Goal: Task Accomplishment & Management: Manage account settings

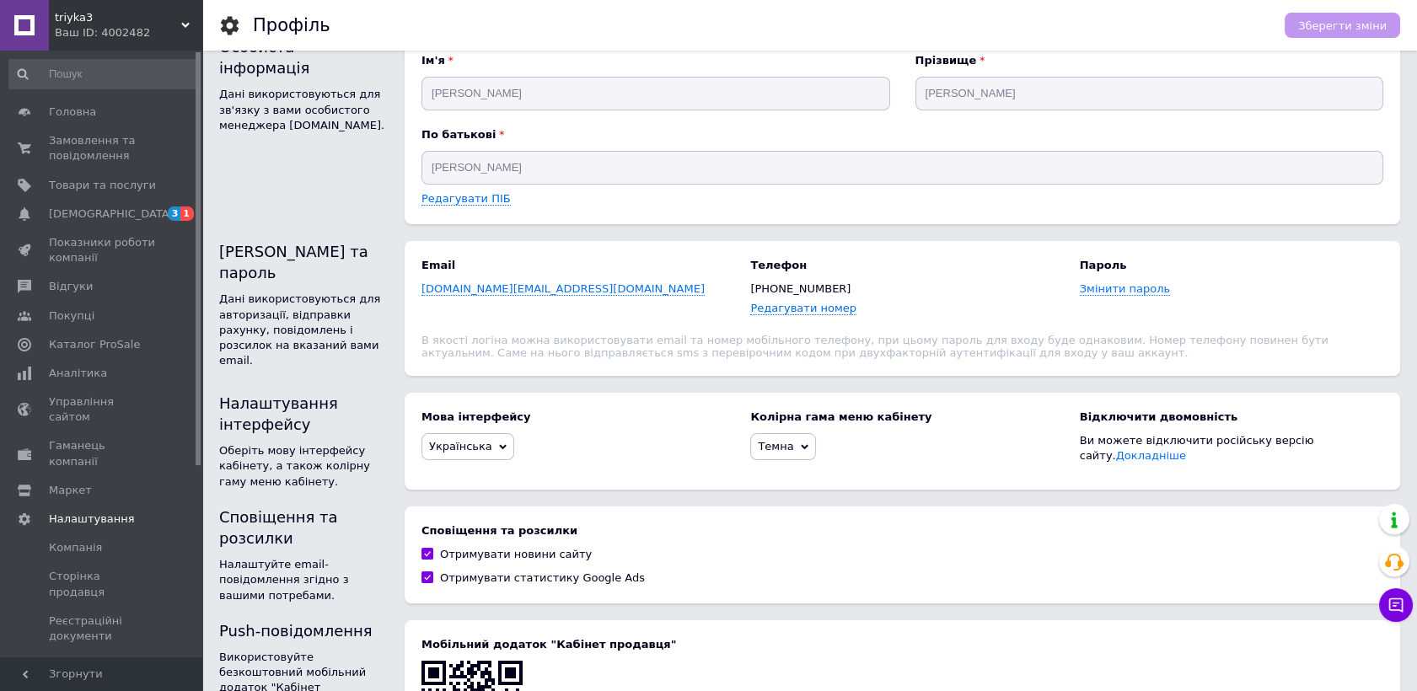
drag, startPoint x: 196, startPoint y: 300, endPoint x: 94, endPoint y: 66, distance: 255.6
click at [270, 13] on div "triyka3 Ваш ID: 4002482 Сайт triyka3 Кабінет покупця Перевірити стан системи Ст…" at bounding box center [708, 445] width 1417 height 952
click at [73, 152] on span "Замовлення та повідомлення" at bounding box center [102, 148] width 107 height 30
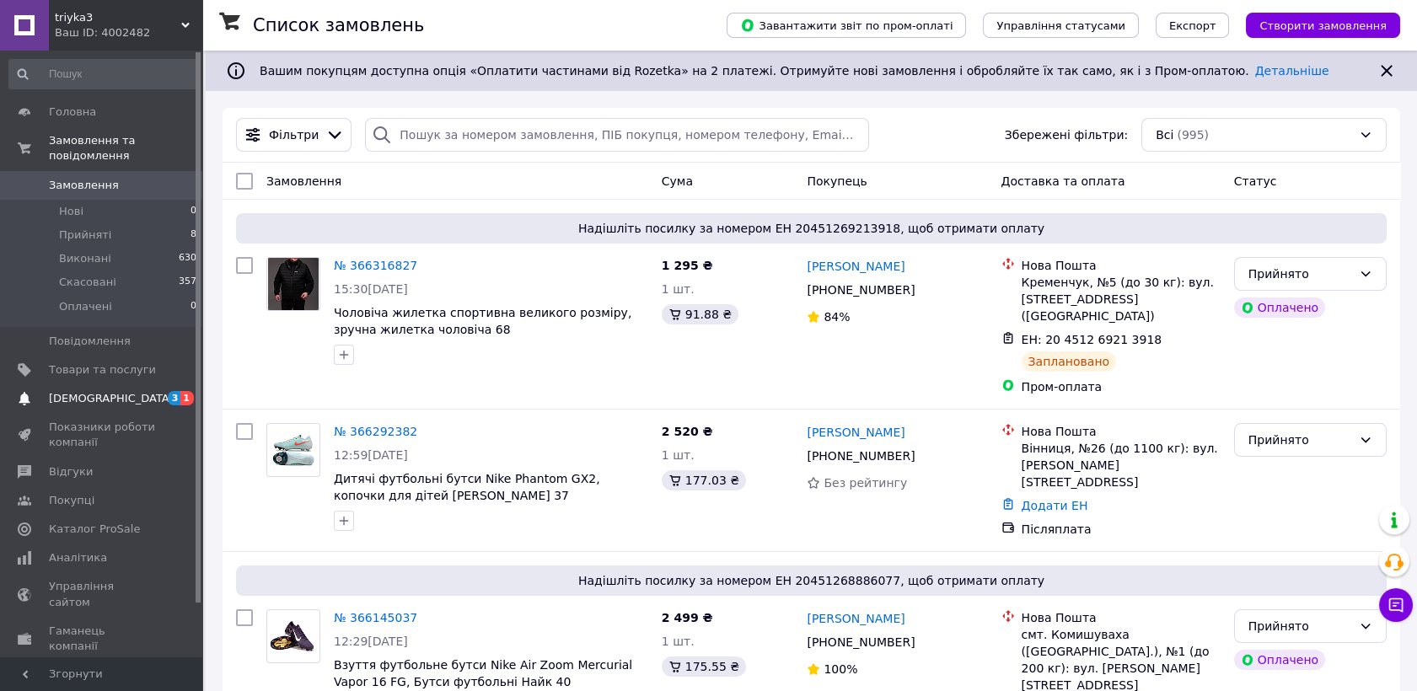
click at [174, 391] on span "3" at bounding box center [174, 398] width 13 height 14
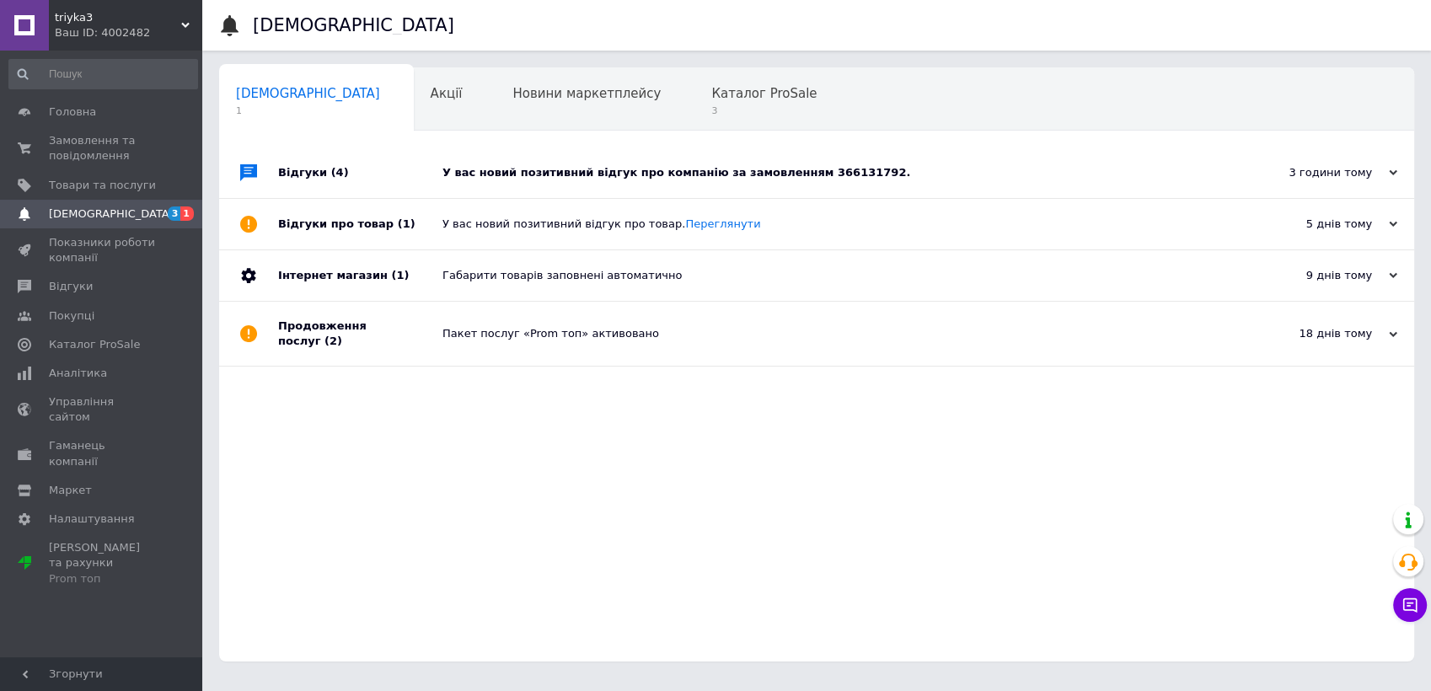
click at [540, 180] on div "У вас новий позитивний відгук про компанію за замовленням 366131792." at bounding box center [836, 172] width 787 height 15
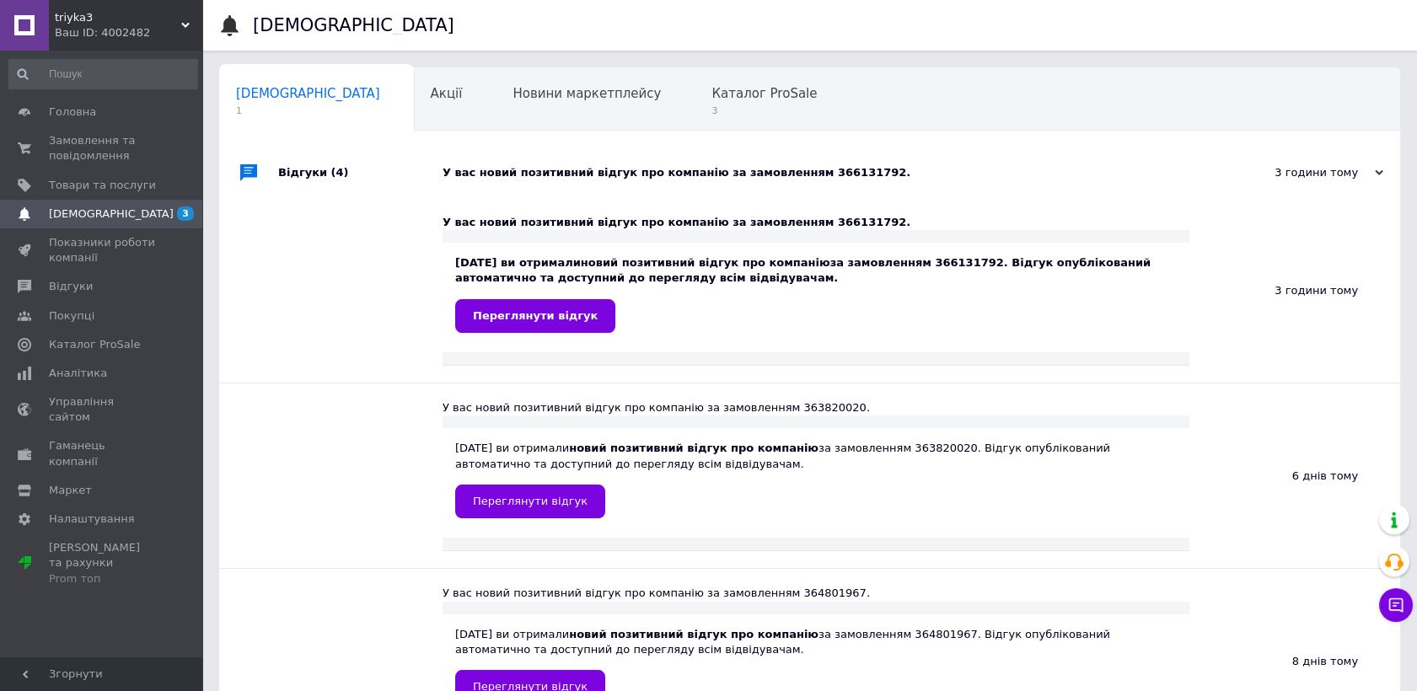
click at [542, 176] on div "У вас новий позитивний відгук про компанію за замовленням 366131792." at bounding box center [829, 172] width 772 height 15
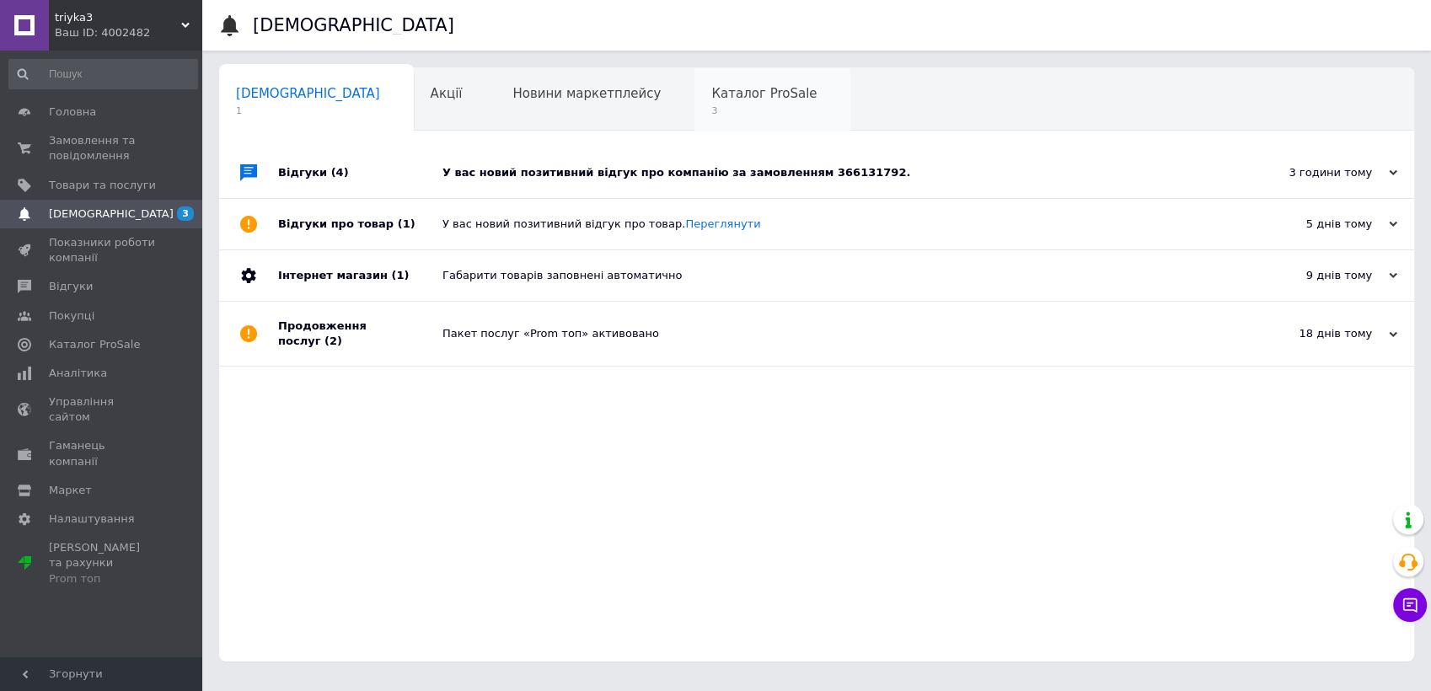
click at [712, 107] on span "3" at bounding box center [764, 111] width 105 height 13
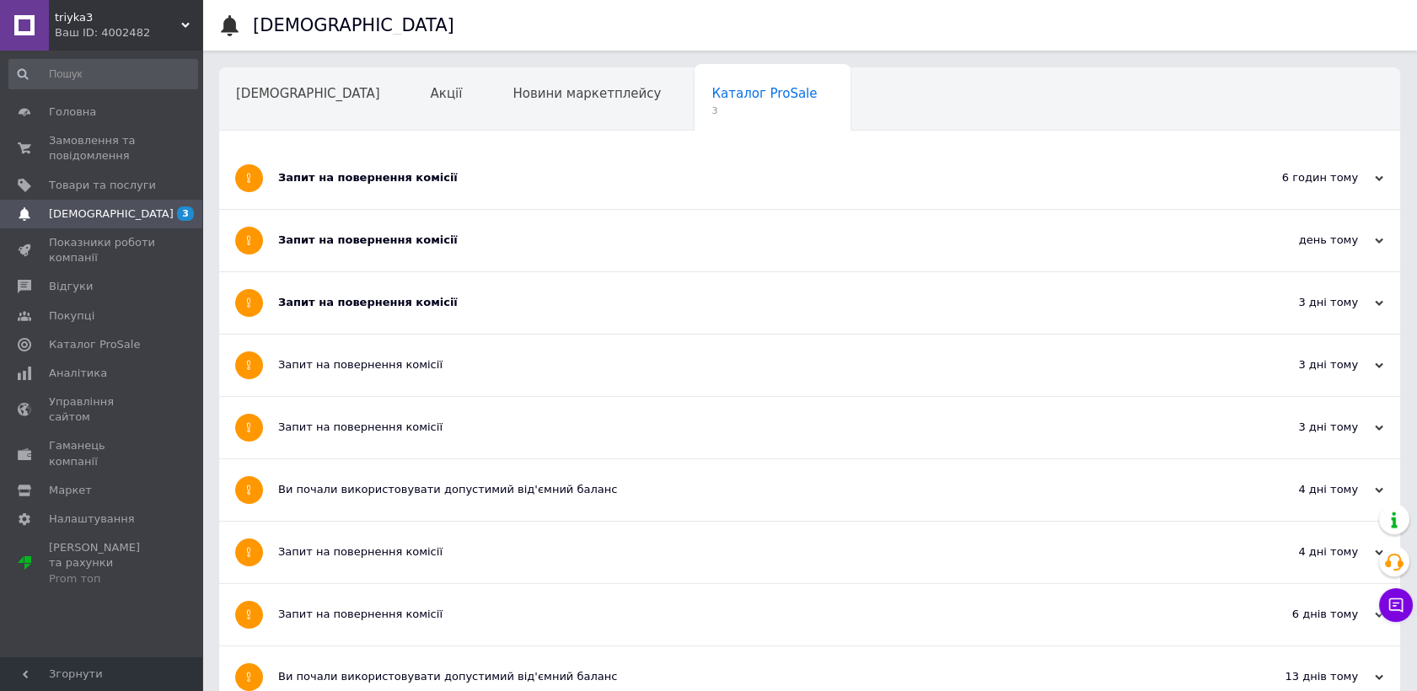
click at [579, 194] on div "Запит на повернення комісії" at bounding box center [746, 179] width 937 height 62
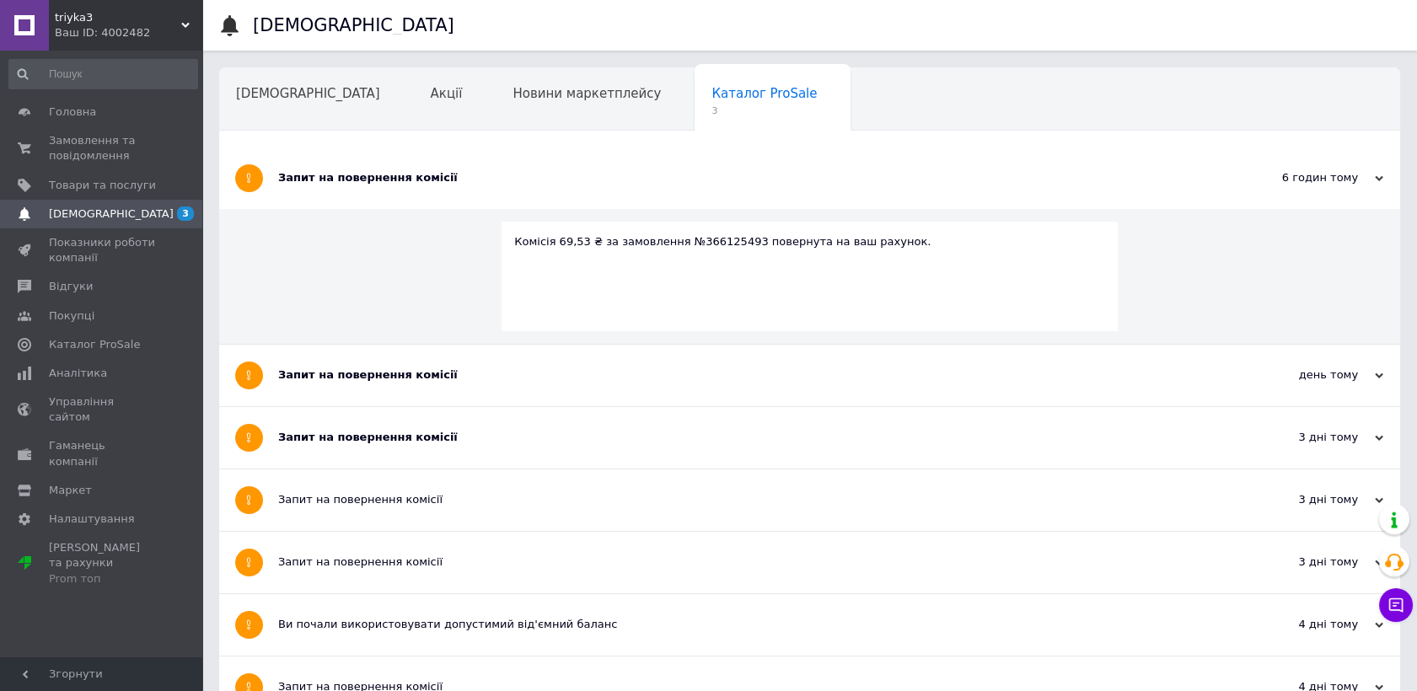
click at [579, 194] on div "Запит на повернення комісії" at bounding box center [746, 179] width 937 height 62
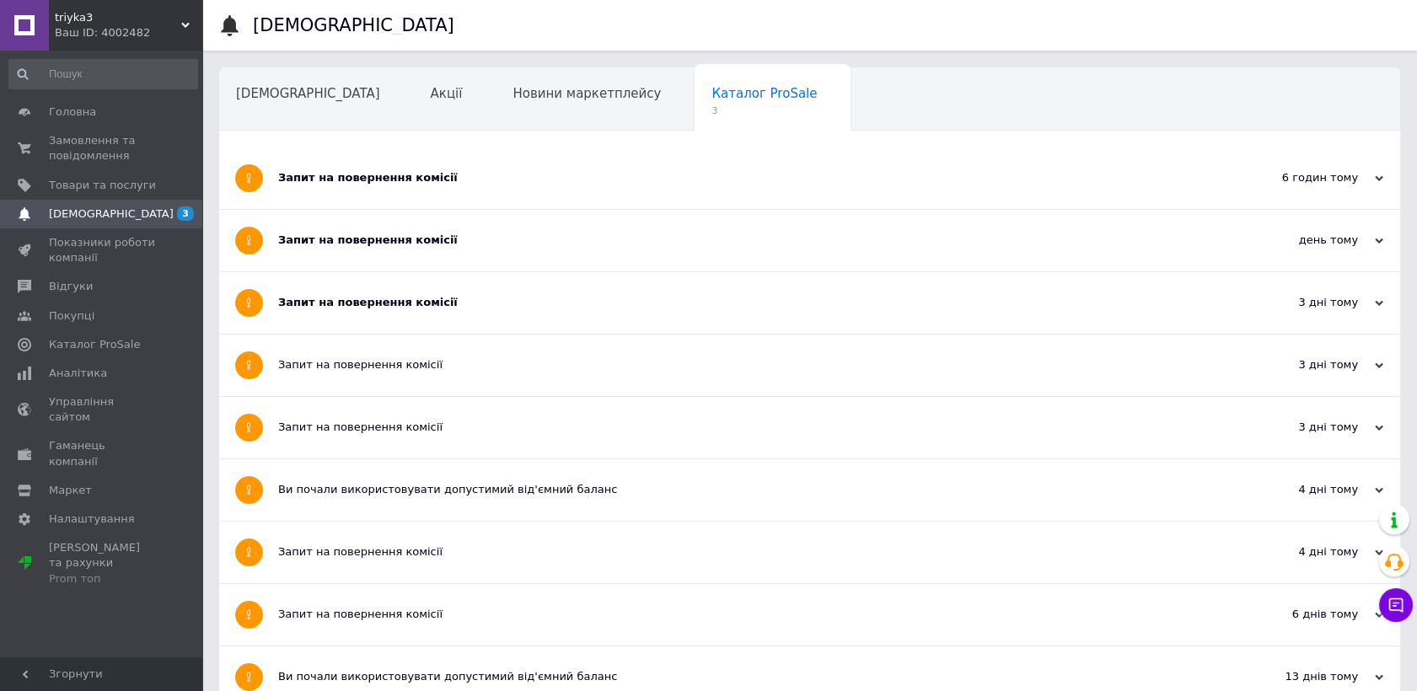
click at [573, 232] on div "Запит на повернення комісії" at bounding box center [746, 241] width 937 height 62
click at [573, 234] on div "Запит на повернення комісії" at bounding box center [746, 240] width 937 height 15
click at [561, 332] on div "Запит на повернення комісії" at bounding box center [746, 303] width 937 height 62
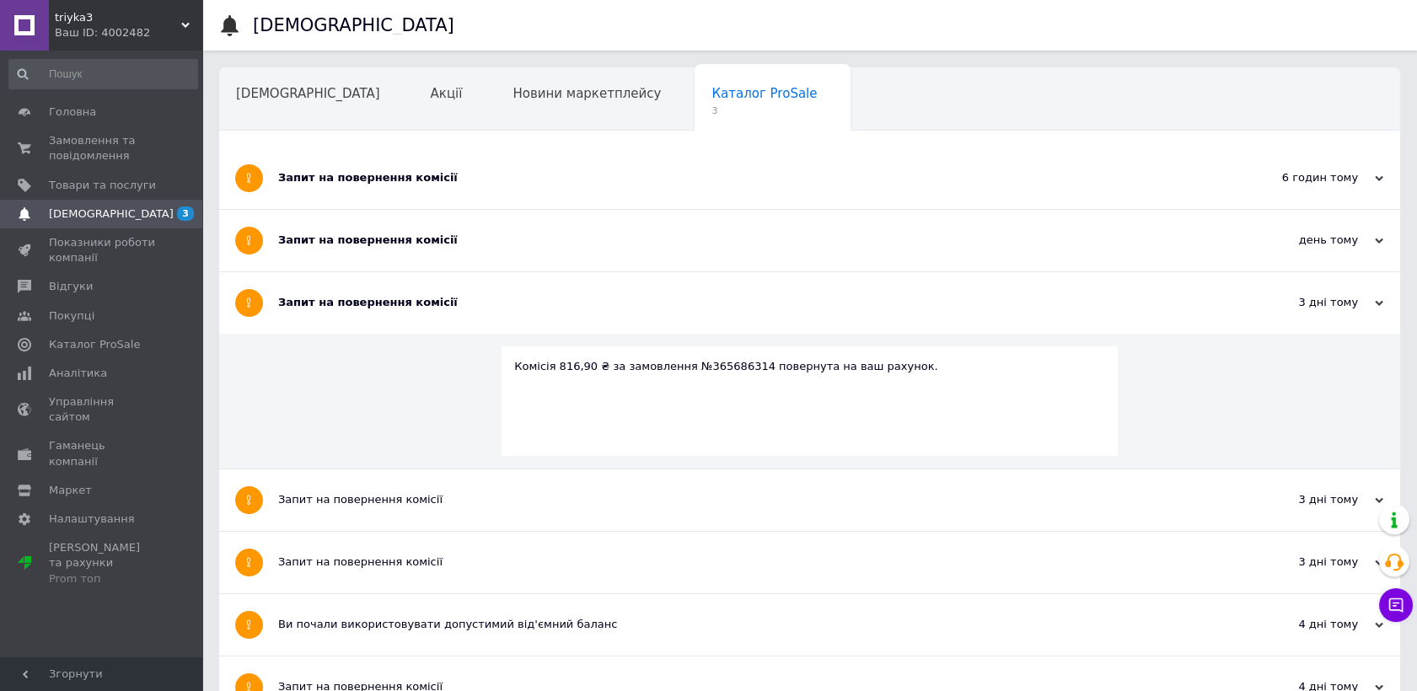
click at [561, 315] on div "Запит на повернення комісії" at bounding box center [746, 303] width 937 height 62
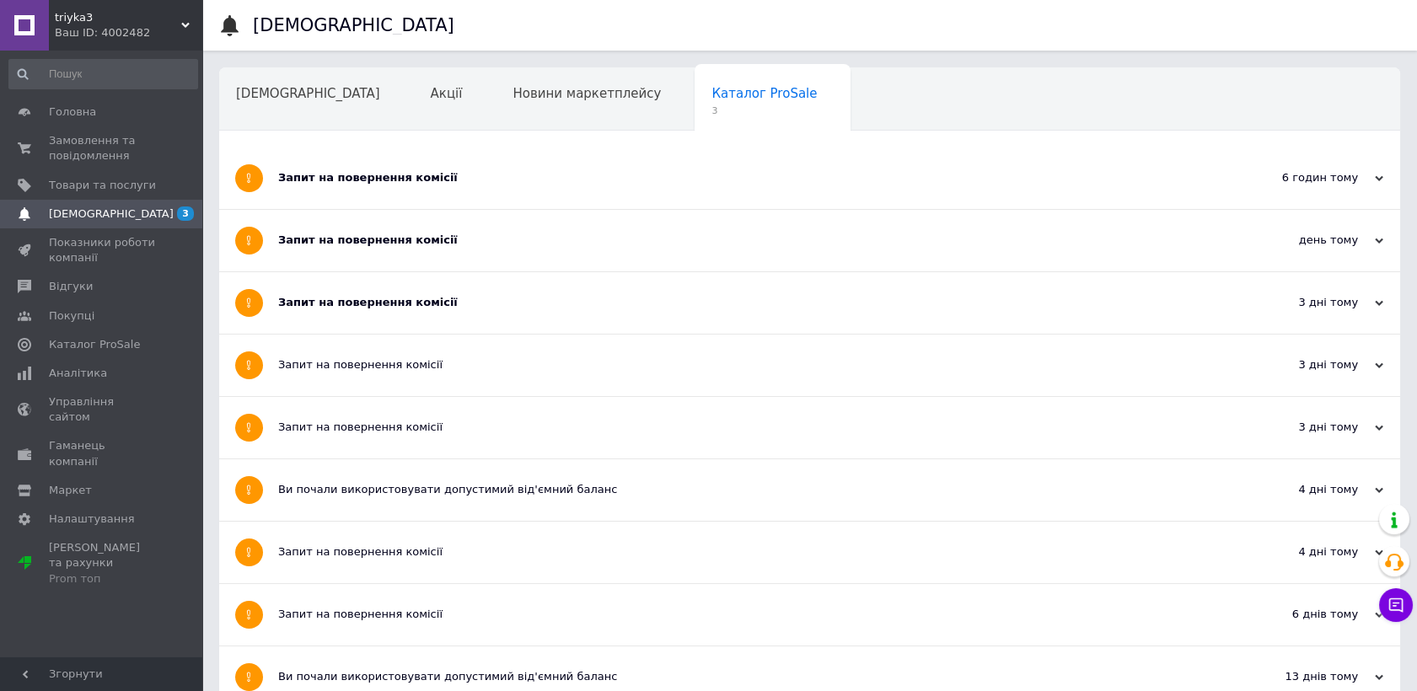
click at [57, 96] on div "Головна Замовлення та повідомлення 0 0 Товари та послуги Сповіщення 3 Показники…" at bounding box center [103, 356] width 207 height 611
click at [85, 144] on span "Замовлення та повідомлення" at bounding box center [102, 148] width 107 height 30
